Goal: Participate in discussion: Engage in conversation with other users on a specific topic

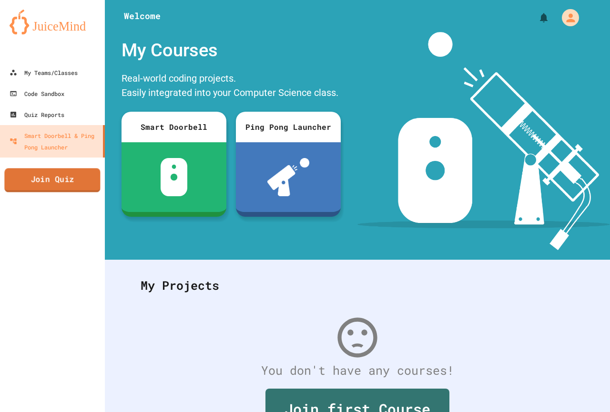
click at [80, 181] on link "Join Quiz" at bounding box center [52, 180] width 96 height 24
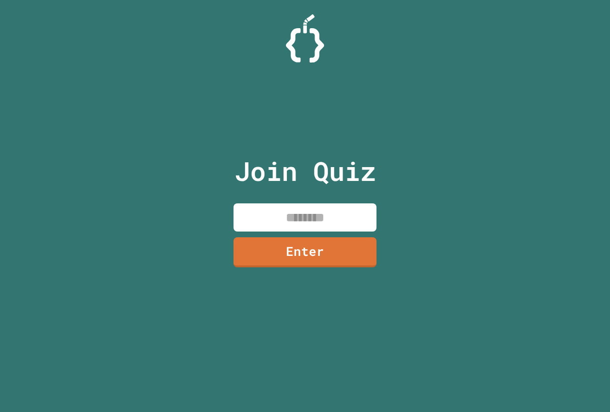
click at [250, 223] on input at bounding box center [305, 217] width 143 height 28
type input "********"
click at [361, 254] on link "Enter" at bounding box center [304, 251] width 145 height 31
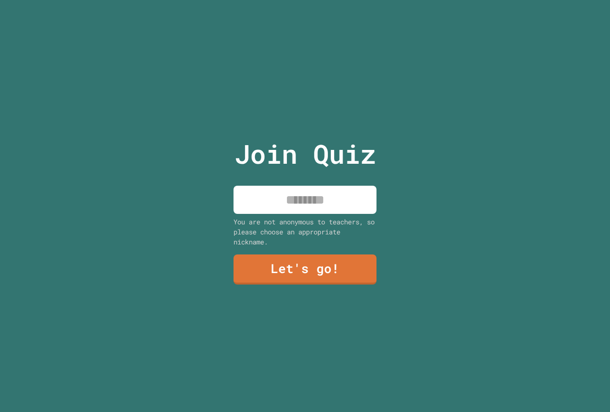
click at [337, 191] on input at bounding box center [305, 199] width 143 height 28
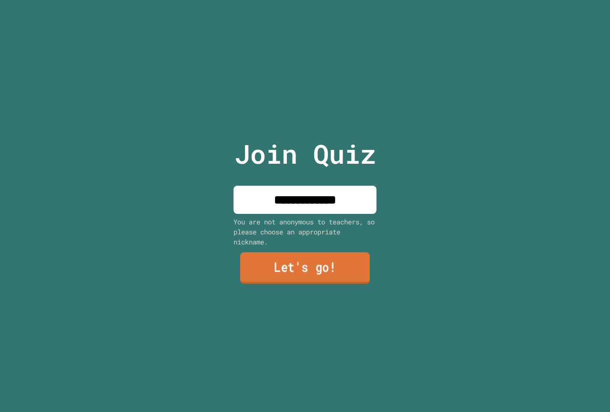
type input "**********"
click at [348, 274] on link "Let's go!" at bounding box center [305, 267] width 130 height 31
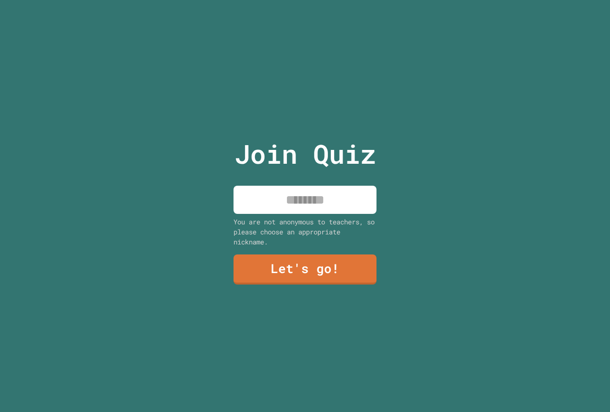
click at [366, 196] on input at bounding box center [305, 199] width 143 height 28
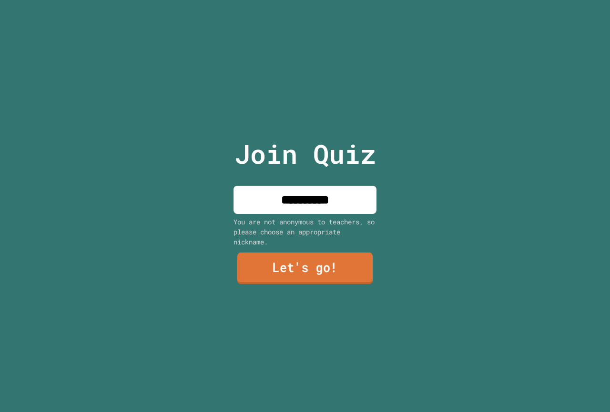
type input "**********"
click at [305, 265] on link "Let's go!" at bounding box center [305, 267] width 136 height 31
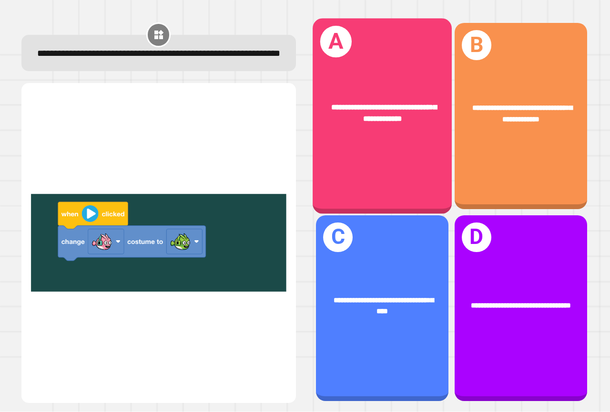
click at [400, 147] on div "**********" at bounding box center [382, 116] width 139 height 195
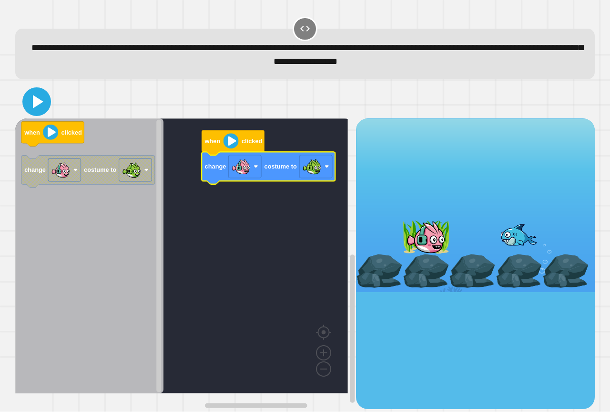
click at [43, 99] on icon at bounding box center [36, 101] width 23 height 23
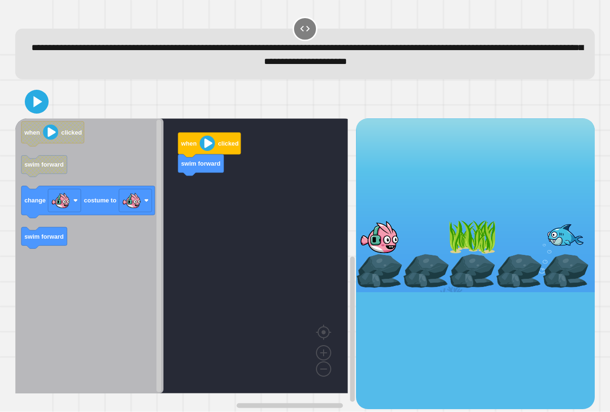
click at [82, 184] on icon "when clicked swim forward change costume to swim forward" at bounding box center [89, 255] width 148 height 275
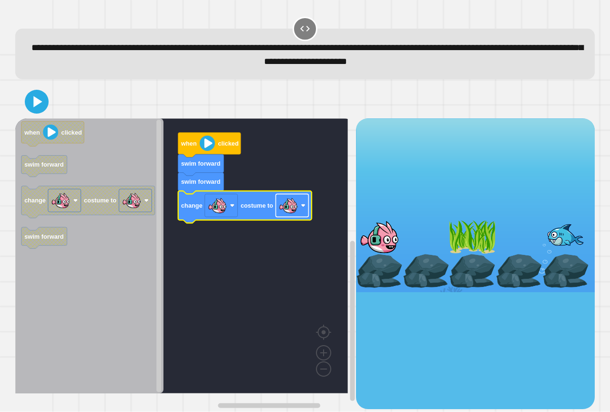
click at [282, 206] on image "Blockly Workspace" at bounding box center [288, 205] width 19 height 19
click at [41, 110] on icon at bounding box center [36, 101] width 23 height 23
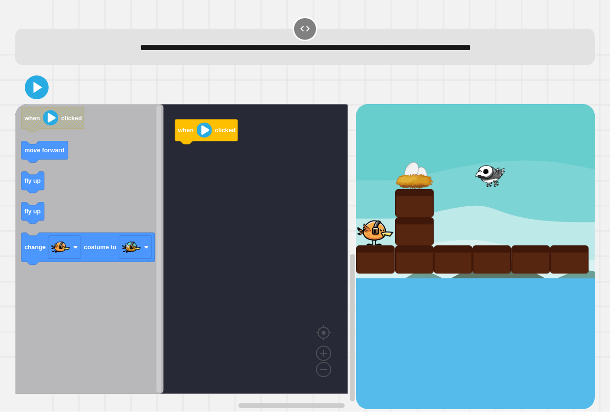
click at [116, 150] on icon "Blockly Workspace" at bounding box center [89, 248] width 148 height 289
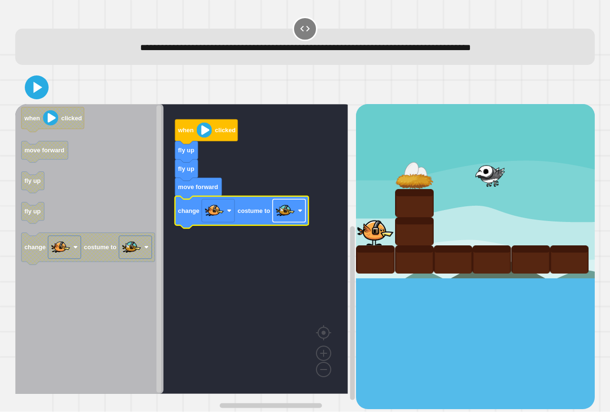
click at [280, 219] on image "Blockly Workspace" at bounding box center [285, 210] width 19 height 19
click at [290, 221] on rect "Blockly Workspace" at bounding box center [289, 210] width 33 height 23
click at [35, 85] on icon at bounding box center [37, 87] width 9 height 11
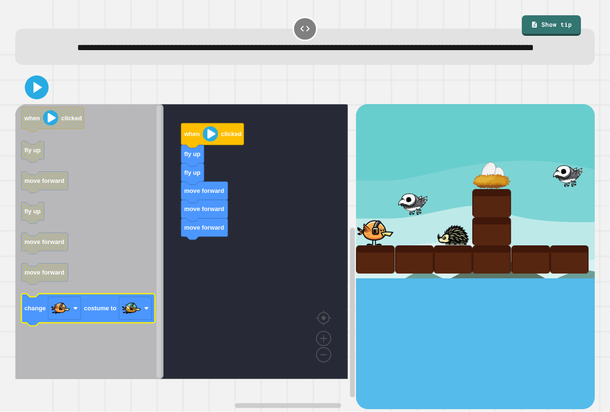
click at [106, 326] on icon "Blockly Workspace" at bounding box center [88, 310] width 134 height 32
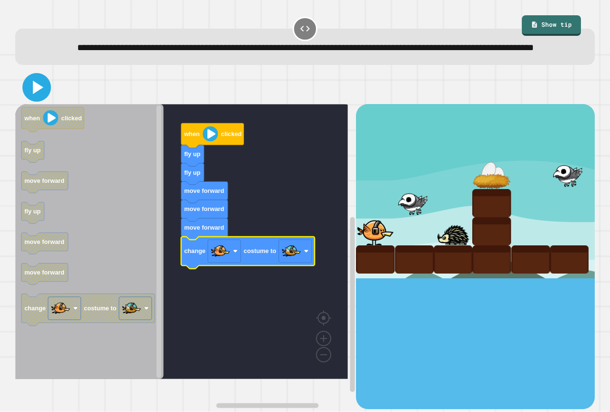
click at [30, 99] on icon at bounding box center [36, 87] width 23 height 23
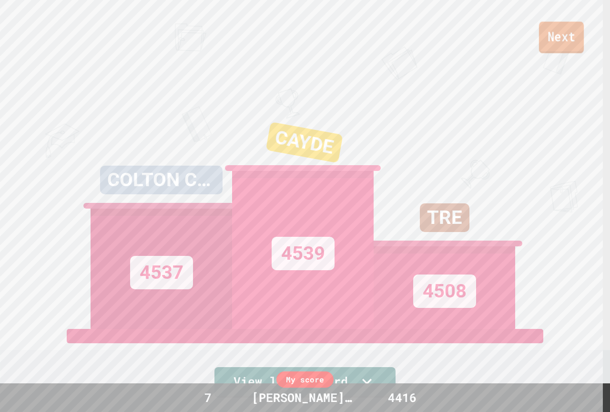
click at [560, 35] on link "Next" at bounding box center [561, 36] width 45 height 31
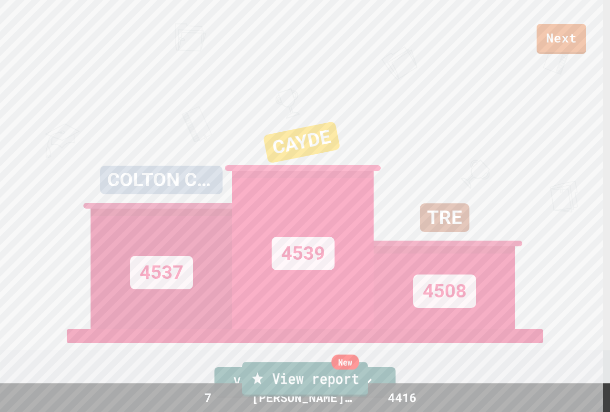
click at [257, 392] on link "New View report" at bounding box center [305, 378] width 126 height 34
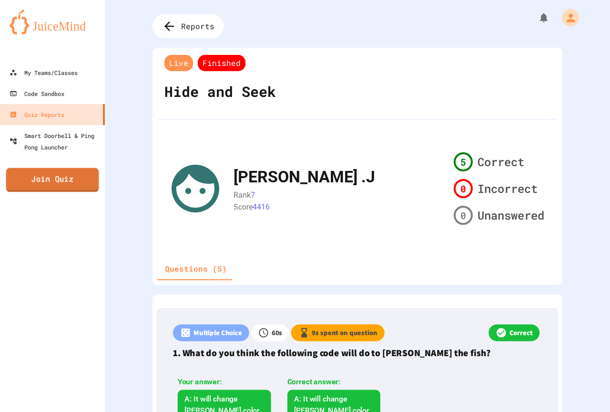
click at [81, 184] on link "Join Quiz" at bounding box center [52, 180] width 93 height 24
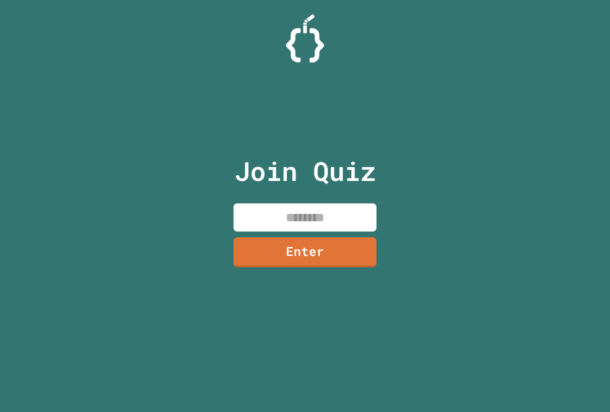
click at [263, 215] on input at bounding box center [305, 217] width 143 height 28
type input "********"
click at [330, 247] on link "Enter" at bounding box center [305, 250] width 141 height 31
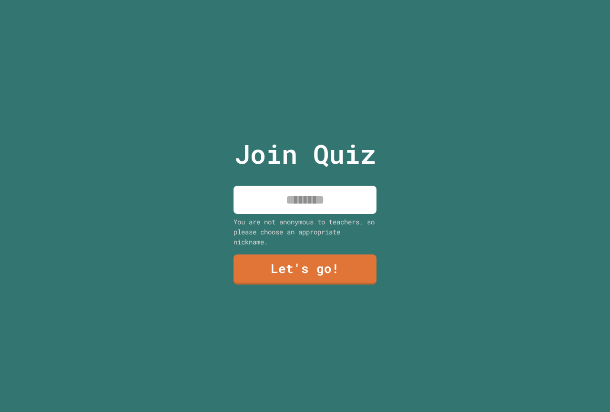
drag, startPoint x: 311, startPoint y: 190, endPoint x: 302, endPoint y: 192, distance: 9.3
click at [305, 192] on input at bounding box center [305, 199] width 143 height 28
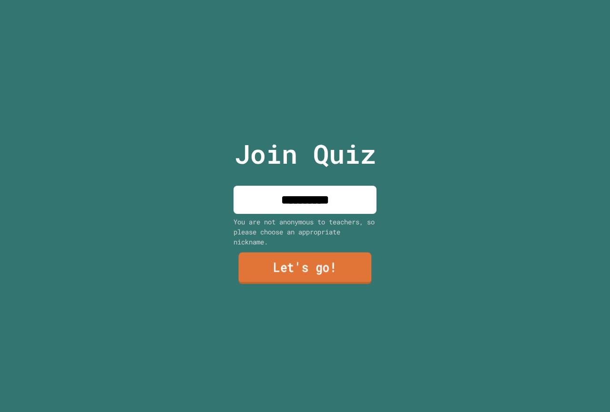
type input "**********"
click at [319, 258] on link "Let's go!" at bounding box center [305, 267] width 133 height 31
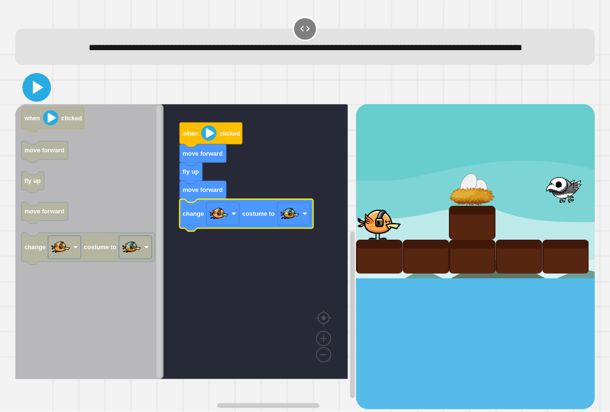
click at [39, 94] on icon at bounding box center [38, 87] width 10 height 13
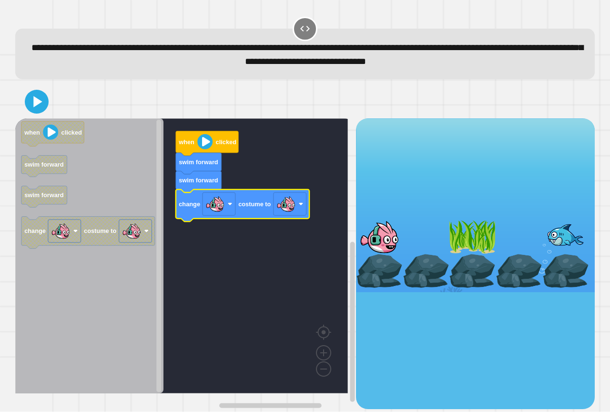
click at [286, 207] on image "Blockly Workspace" at bounding box center [286, 204] width 19 height 19
click at [39, 100] on icon at bounding box center [37, 102] width 20 height 20
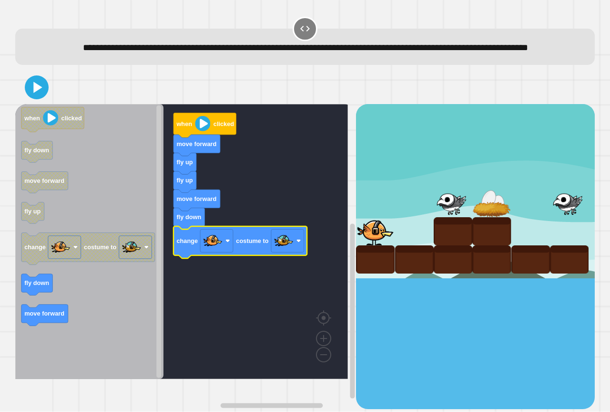
click at [31, 104] on div at bounding box center [305, 87] width 580 height 33
click at [33, 104] on div at bounding box center [305, 87] width 580 height 33
click at [35, 99] on icon at bounding box center [36, 87] width 23 height 23
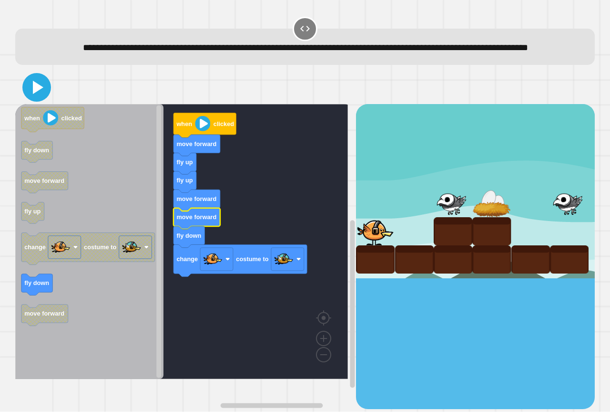
click at [44, 99] on icon at bounding box center [36, 87] width 23 height 23
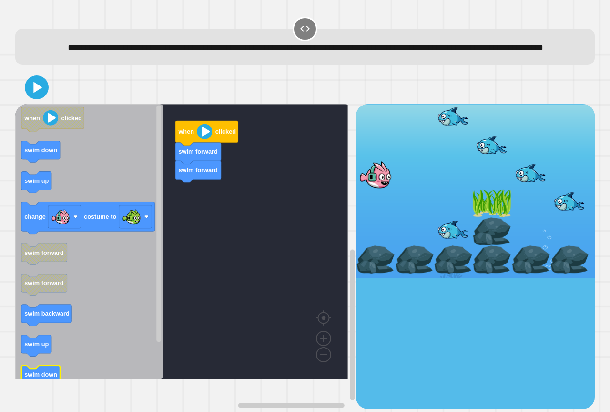
click at [34, 378] on text "swim down" at bounding box center [40, 374] width 33 height 7
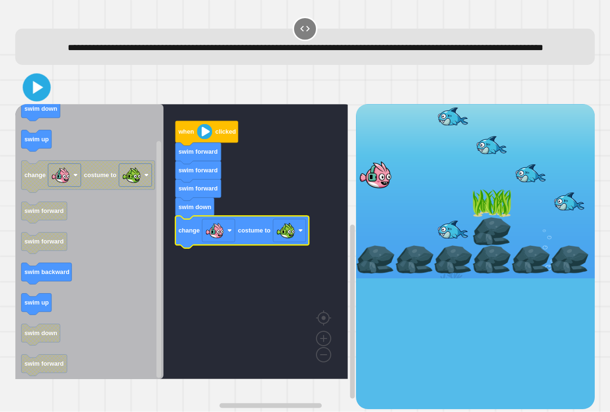
click at [36, 94] on icon at bounding box center [38, 87] width 10 height 13
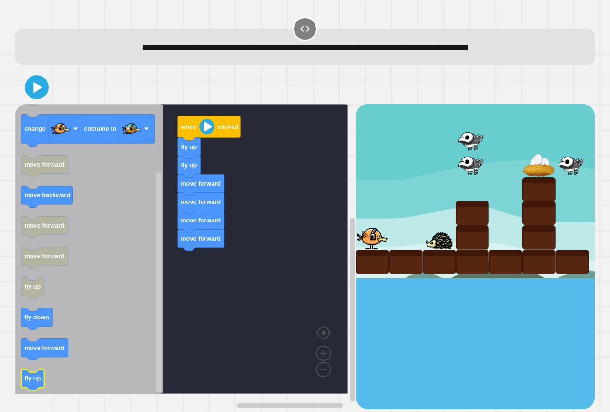
click at [23, 389] on rect "Blockly Workspace" at bounding box center [32, 379] width 23 height 21
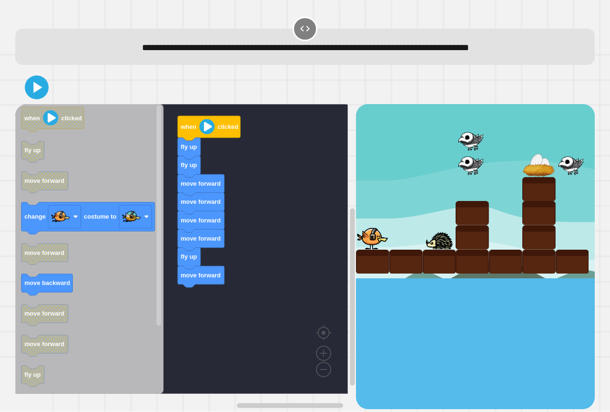
click at [208, 264] on div "when clicked fly up fly up move forward move forward move forward move forward …" at bounding box center [185, 256] width 341 height 304
click at [139, 238] on icon "when clicked fly up move forward change costume to move forward move backward m…" at bounding box center [89, 248] width 148 height 289
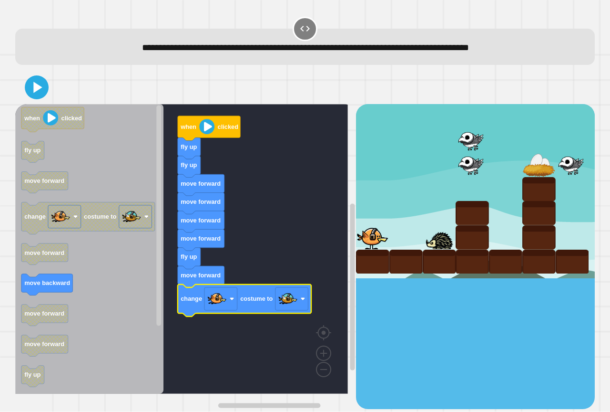
click at [43, 101] on div at bounding box center [305, 87] width 580 height 33
drag, startPoint x: 43, startPoint y: 95, endPoint x: 35, endPoint y: 81, distance: 16.9
click at [42, 95] on icon at bounding box center [36, 87] width 23 height 23
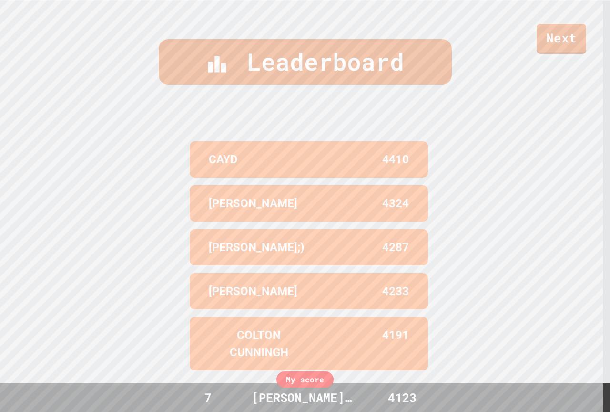
scroll to position [415, 0]
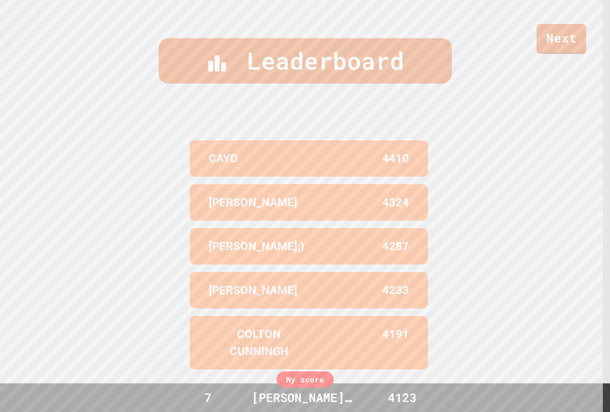
click at [306, 380] on div "My score" at bounding box center [305, 379] width 57 height 16
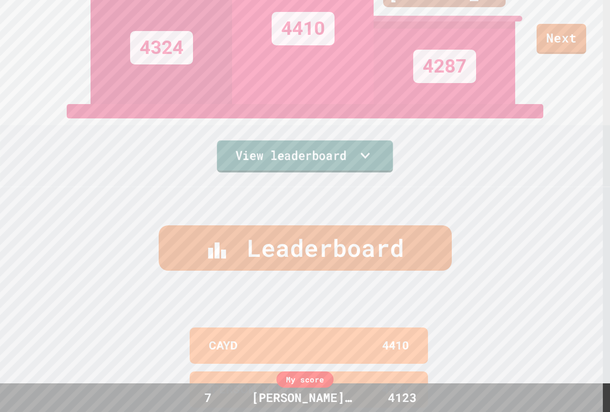
click at [351, 144] on link "View leaderboard" at bounding box center [305, 156] width 176 height 32
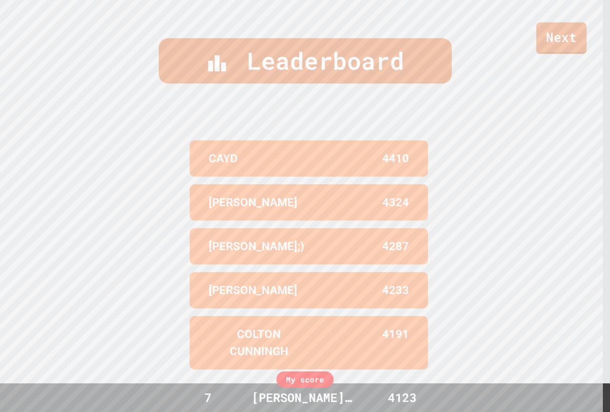
click at [556, 51] on link "Next" at bounding box center [561, 37] width 51 height 31
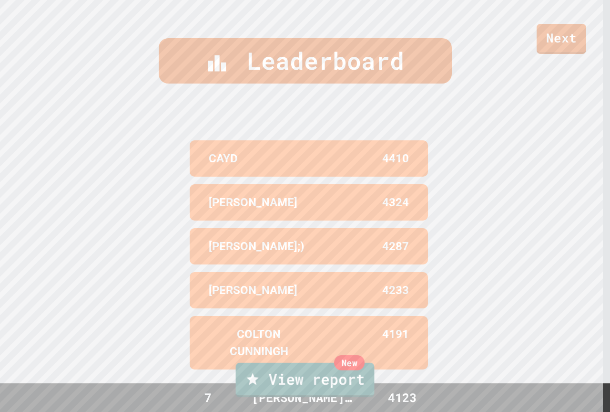
click at [267, 392] on link "New View report" at bounding box center [305, 379] width 139 height 34
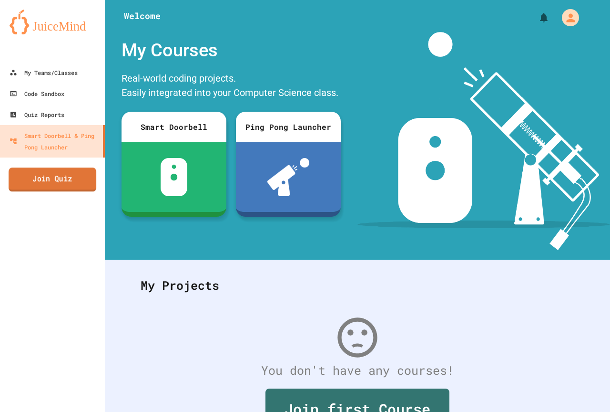
click at [80, 172] on link "Join Quiz" at bounding box center [53, 179] width 88 height 24
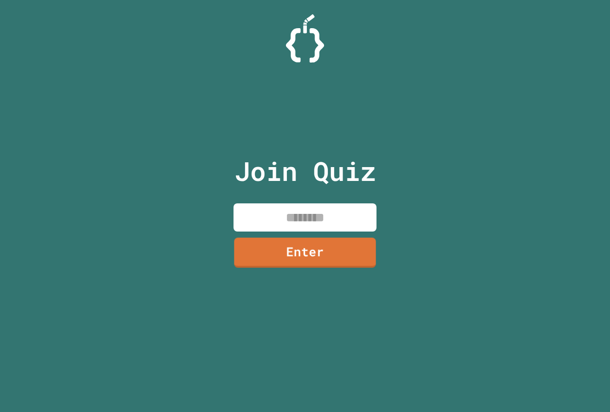
click at [324, 206] on input at bounding box center [305, 217] width 143 height 28
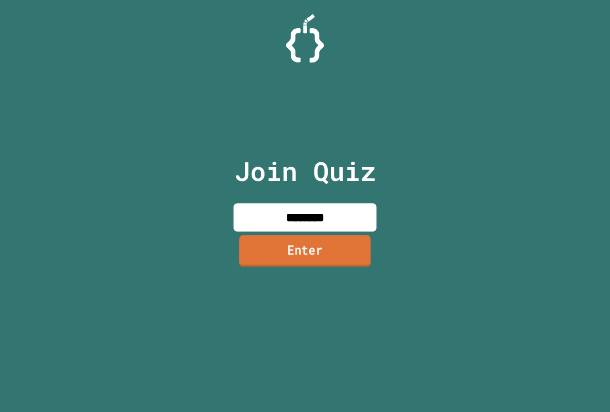
type input "********"
click at [352, 258] on link "Enter" at bounding box center [305, 250] width 142 height 31
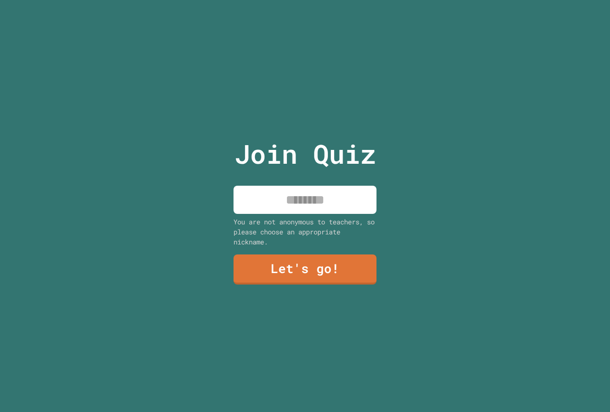
click at [317, 192] on input at bounding box center [305, 199] width 143 height 28
type input "*"
type input "*******"
click at [328, 249] on div "Join Quiz ******* You are not anonymous to teachers, so please choose an approp…" at bounding box center [305, 206] width 161 height 412
click at [326, 262] on link "Let's go!" at bounding box center [305, 268] width 144 height 31
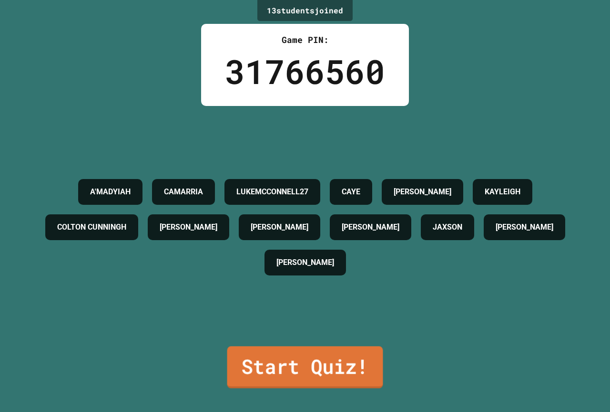
click at [357, 352] on link "Start Quiz!" at bounding box center [305, 367] width 156 height 42
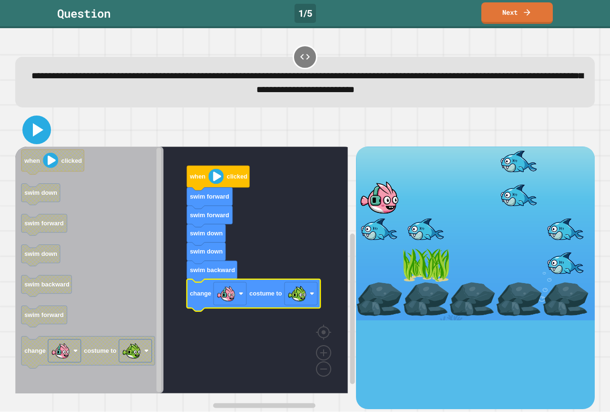
drag, startPoint x: 42, startPoint y: 129, endPoint x: 49, endPoint y: 136, distance: 10.1
click at [45, 132] on icon at bounding box center [36, 129] width 23 height 23
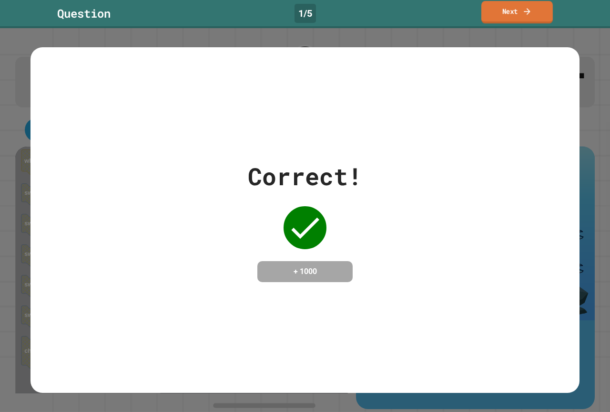
click at [533, 4] on link "Next" at bounding box center [518, 12] width 72 height 22
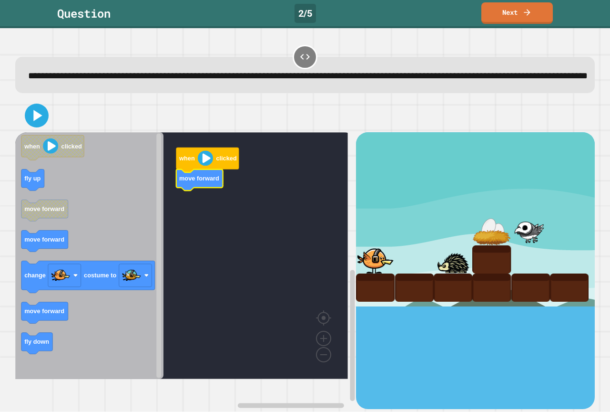
click at [41, 203] on icon "when clicked fly up move forward move forward change costume to move forward fl…" at bounding box center [89, 255] width 148 height 247
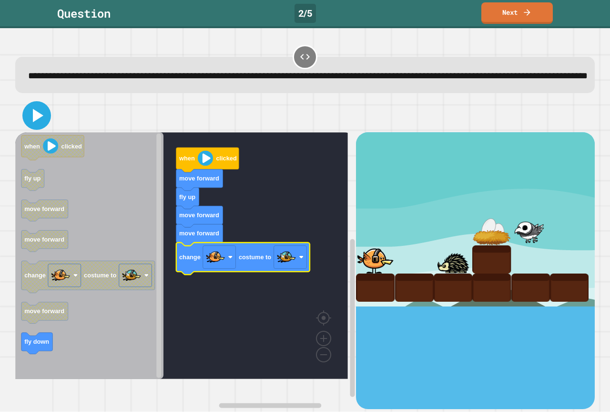
click at [42, 127] on icon at bounding box center [36, 115] width 23 height 23
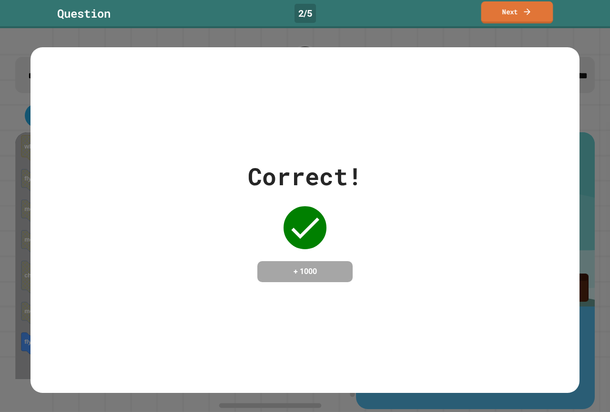
click at [505, 5] on link "Next" at bounding box center [518, 12] width 72 height 22
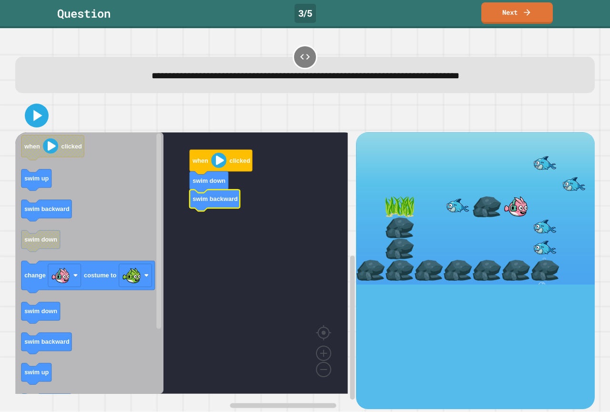
click at [216, 203] on text "swim backward" at bounding box center [215, 199] width 45 height 7
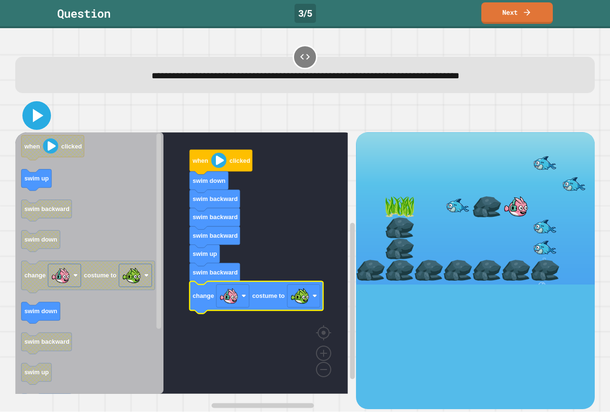
click at [43, 116] on icon at bounding box center [36, 115] width 23 height 23
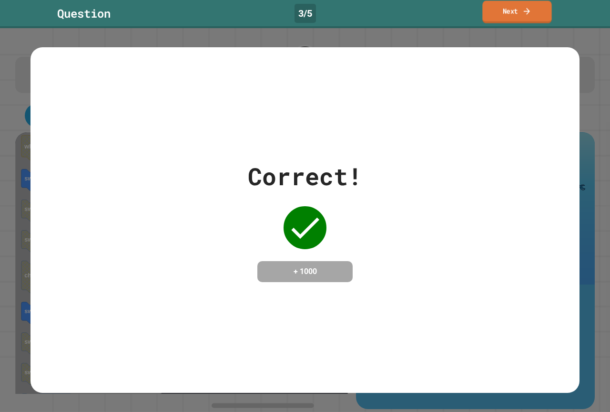
click at [517, 19] on link "Next" at bounding box center [517, 12] width 69 height 22
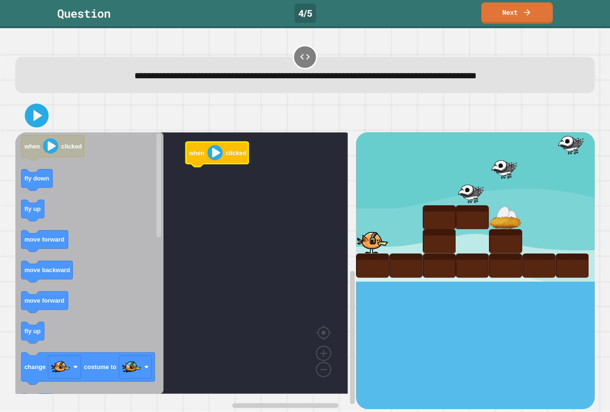
click at [55, 233] on icon "when clicked fly down fly up move forward move backward move forward fly up cha…" at bounding box center [89, 262] width 148 height 261
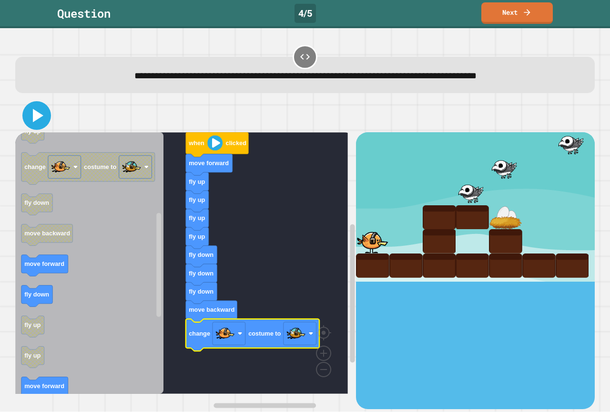
click at [29, 123] on icon at bounding box center [36, 115] width 23 height 23
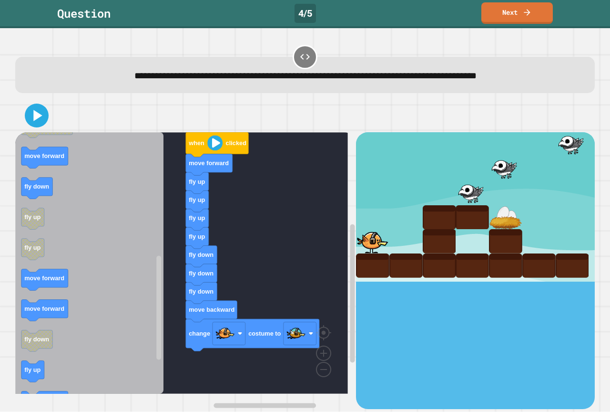
click at [212, 283] on div "when clicked move forward fly up fly up fly up fly up fly down fly down fly dow…" at bounding box center [185, 270] width 341 height 276
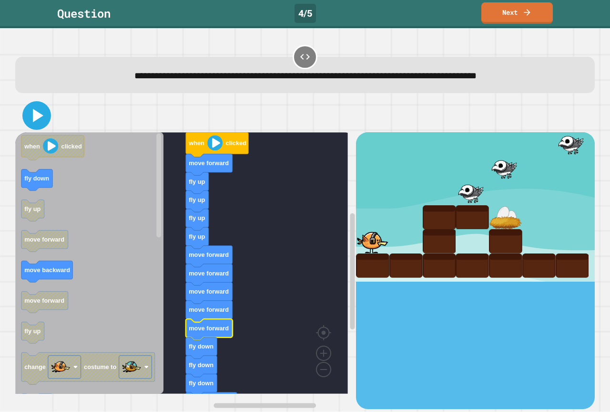
click at [34, 117] on icon at bounding box center [38, 115] width 10 height 13
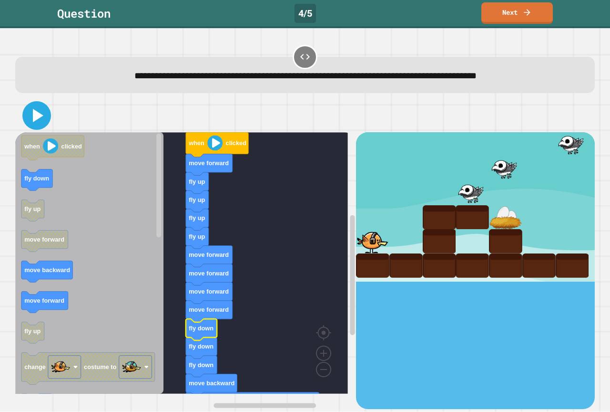
click at [41, 124] on icon at bounding box center [36, 115] width 23 height 23
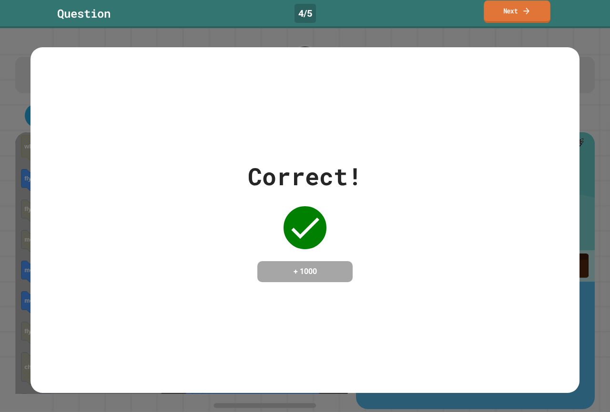
drag, startPoint x: 535, startPoint y: 7, endPoint x: 536, endPoint y: 25, distance: 18.1
click at [535, 9] on link "Next" at bounding box center [517, 11] width 66 height 22
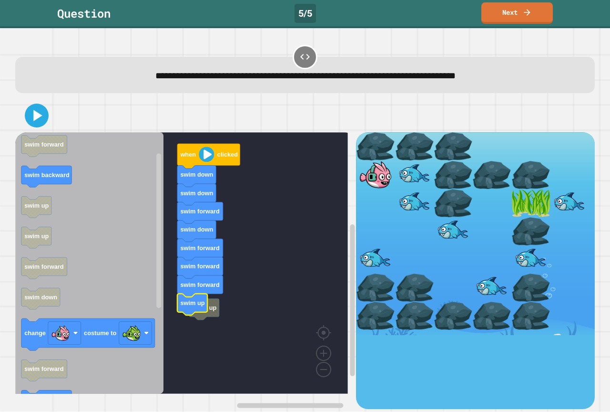
click at [203, 318] on g "swim up when clicked swim down swim down swim forward swim down swim forward sw…" at bounding box center [188, 262] width 347 height 261
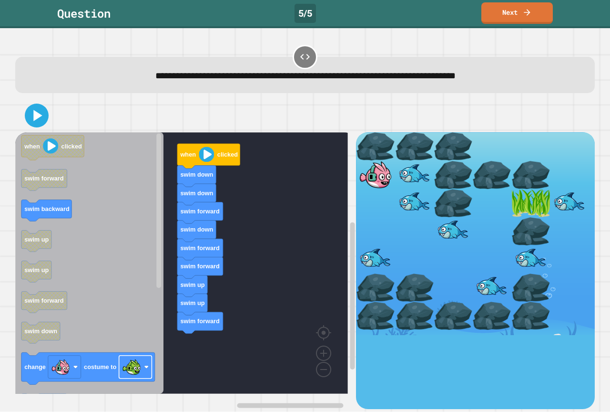
click at [255, 371] on div "when clicked swim down swim down swim forward swim down swim forward swim forwa…" at bounding box center [185, 270] width 341 height 276
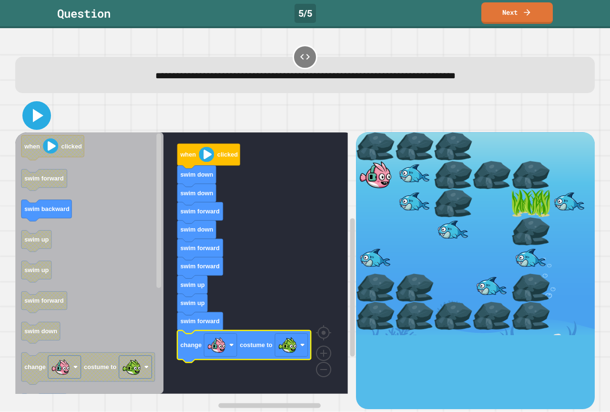
click at [40, 124] on icon at bounding box center [36, 115] width 23 height 23
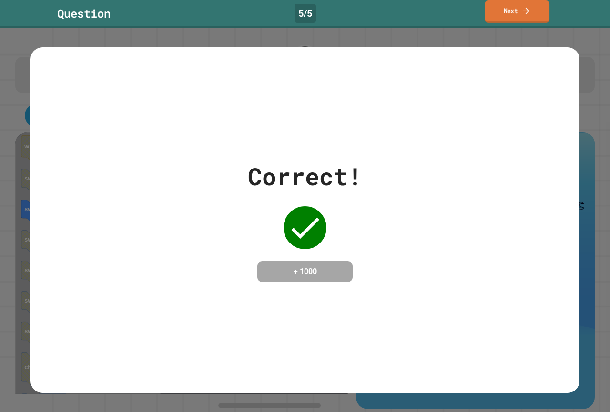
click at [505, 10] on link "Next" at bounding box center [517, 11] width 65 height 22
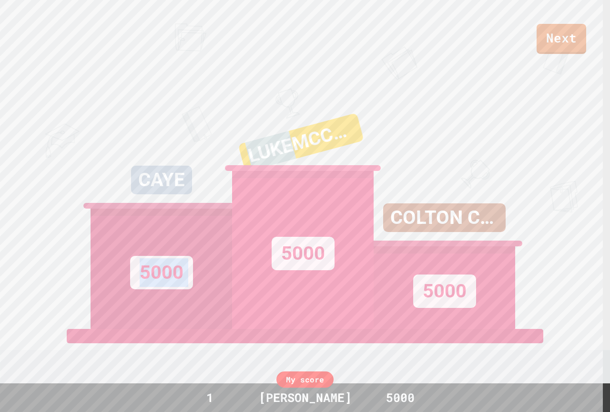
drag, startPoint x: 212, startPoint y: 137, endPoint x: 288, endPoint y: 136, distance: 75.3
click at [288, 136] on div "CAYE 5000 LUKEMCCONNELL27 5000 COLTON CUNNINGH 5000" at bounding box center [305, 209] width 429 height 238
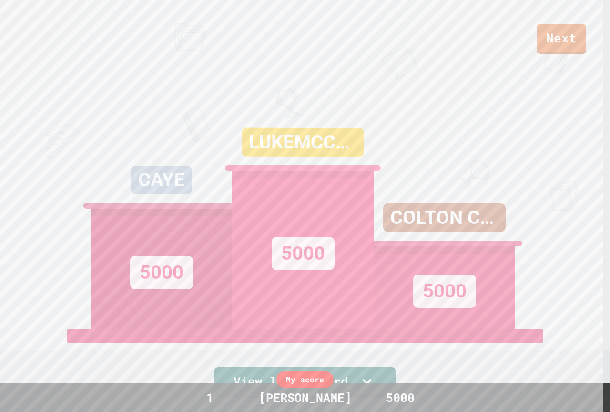
drag, startPoint x: 133, startPoint y: 172, endPoint x: 139, endPoint y: 169, distance: 7.1
click at [142, 171] on div "CAYE" at bounding box center [161, 179] width 61 height 29
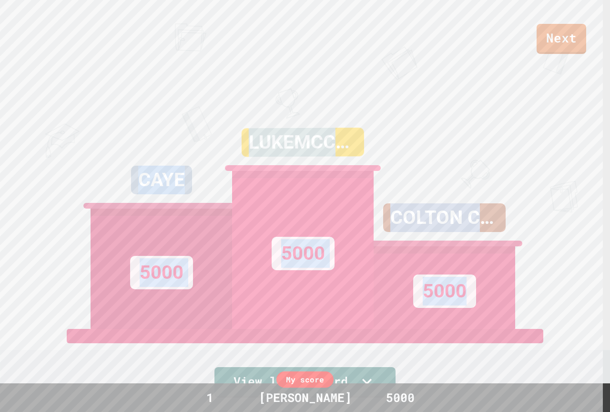
drag, startPoint x: 137, startPoint y: 170, endPoint x: 580, endPoint y: 282, distance: 456.8
click at [583, 283] on div "Next CAYE 5000 LUKEMCCONNELL27 5000 COLTON CUNNINGH 5000 View leaderboard" at bounding box center [305, 206] width 610 height 412
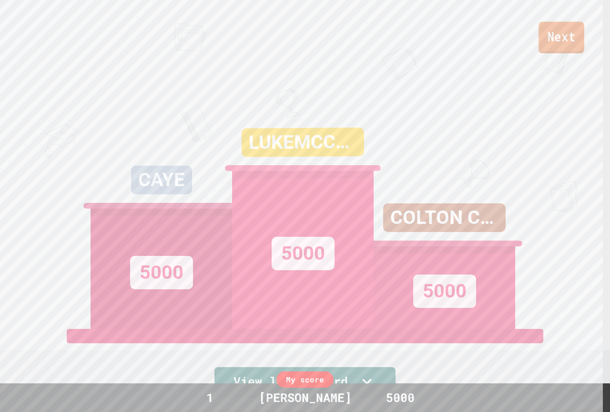
click at [567, 33] on link "Next" at bounding box center [562, 37] width 46 height 31
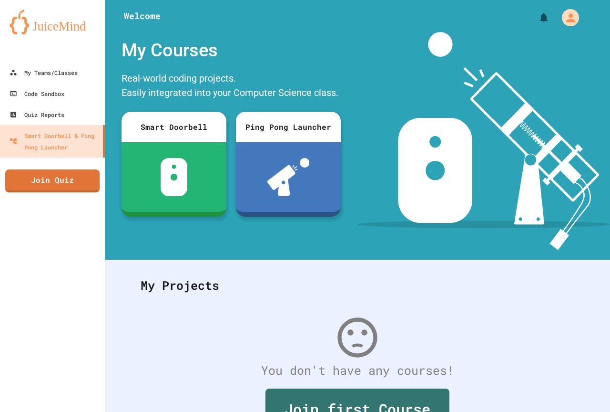
drag, startPoint x: 403, startPoint y: 25, endPoint x: 339, endPoint y: 48, distance: 68.8
click at [339, 48] on div "My Courses" at bounding box center [231, 50] width 229 height 37
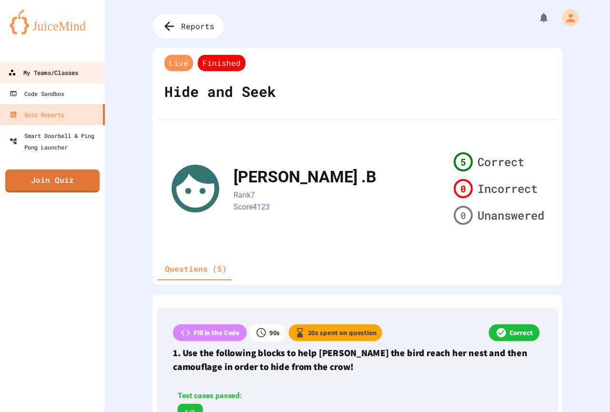
click at [40, 71] on div "My Teams/Classes" at bounding box center [43, 73] width 70 height 12
